Goal: Find specific page/section: Find specific page/section

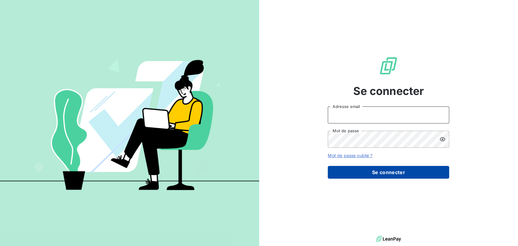
type input "[EMAIL_ADDRESS][DOMAIN_NAME]"
click at [383, 176] on button "Se connecter" at bounding box center [388, 172] width 121 height 13
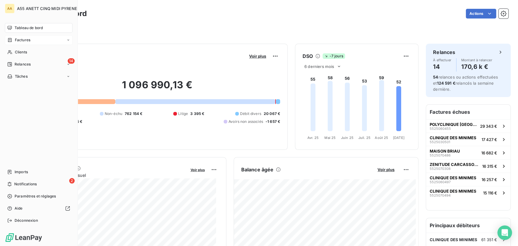
click at [22, 40] on span "Factures" at bounding box center [22, 39] width 15 height 5
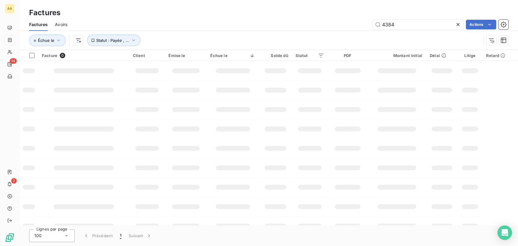
drag, startPoint x: 419, startPoint y: 26, endPoint x: 318, endPoint y: 28, distance: 101.0
click at [318, 28] on div "4384 Actions" at bounding box center [291, 25] width 433 height 10
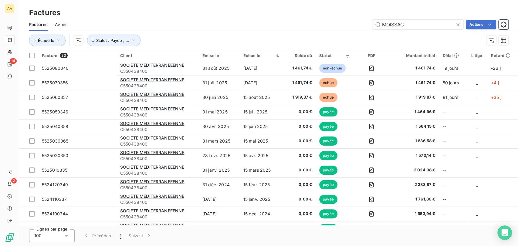
type input "MOISSAC"
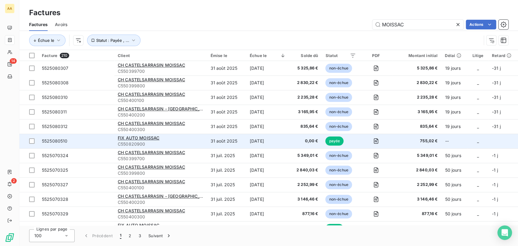
click at [165, 141] on span "C550820900" at bounding box center [161, 144] width 86 height 6
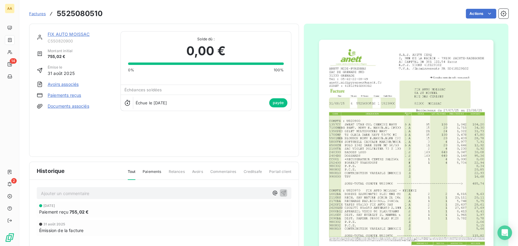
click at [71, 28] on div "FIX AUTO MOISSAC C550820900 Montant initial 755,02 € Émise le 31 août 2025 Avoi…" at bounding box center [164, 90] width 270 height 133
click at [72, 35] on link "FIX AUTO MOISSAC" at bounding box center [69, 34] width 42 height 5
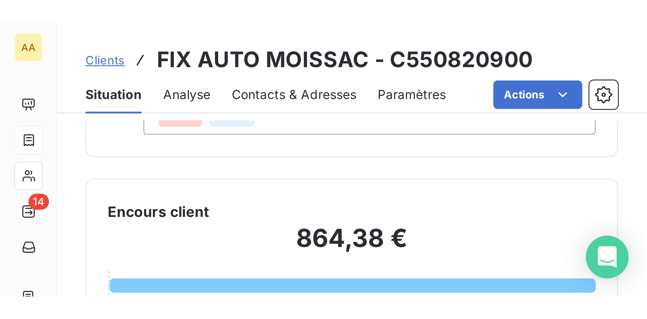
scroll to position [8, 0]
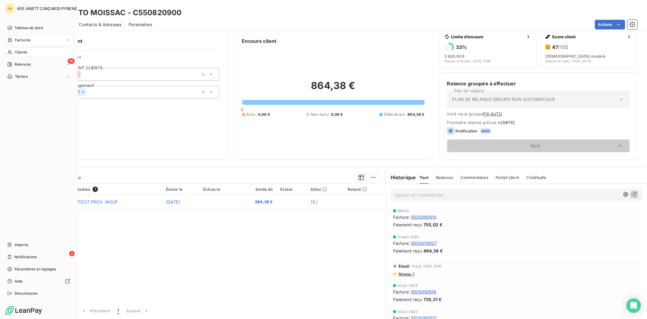
click at [12, 49] on div "Clients" at bounding box center [39, 52] width 68 height 10
